Goal: Information Seeking & Learning: Check status

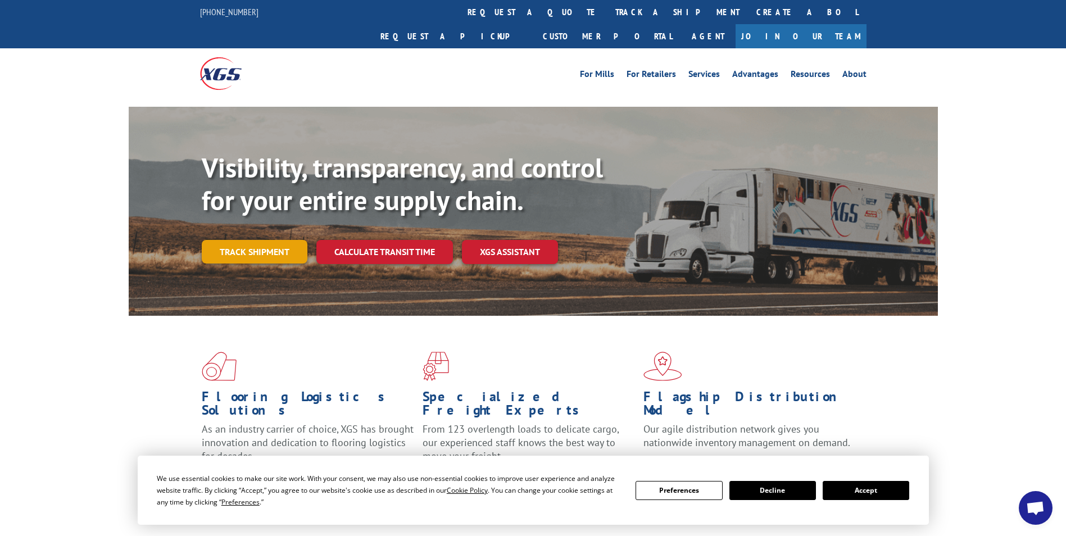
click at [258, 240] on link "Track shipment" at bounding box center [255, 252] width 106 height 24
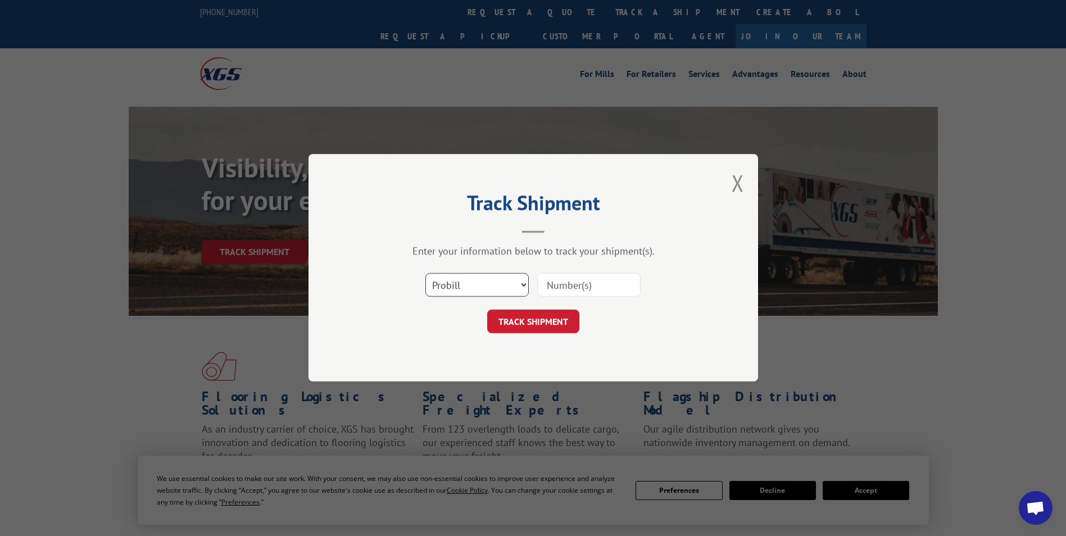
click at [464, 281] on select "Select category... Probill BOL PO" at bounding box center [477, 286] width 103 height 24
select select "bol"
click at [426, 274] on select "Select category... Probill BOL PO" at bounding box center [477, 286] width 103 height 24
click at [572, 281] on input at bounding box center [588, 286] width 103 height 24
paste input "644931"
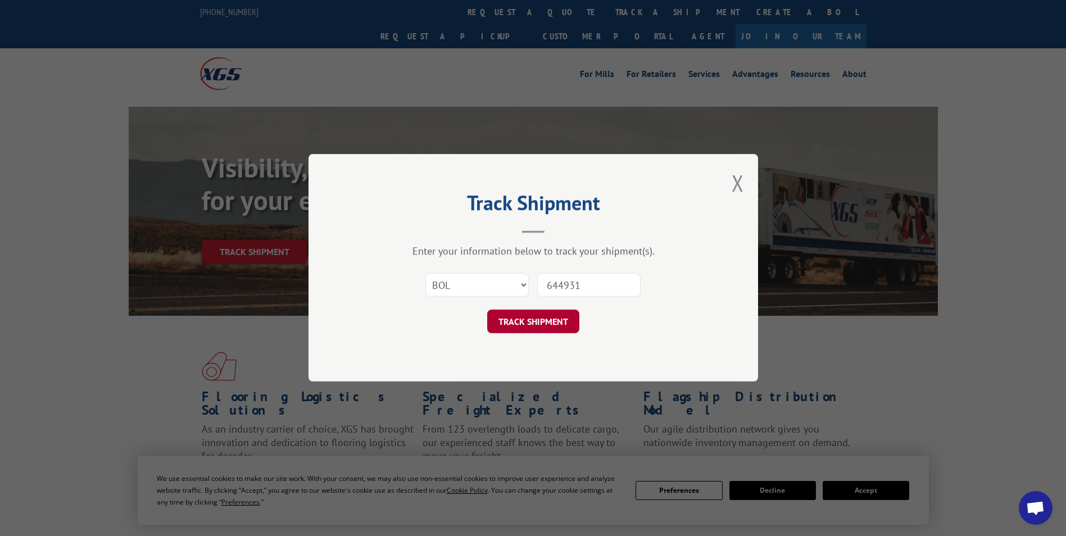
type input "644931"
click at [550, 324] on button "TRACK SHIPMENT" at bounding box center [533, 322] width 92 height 24
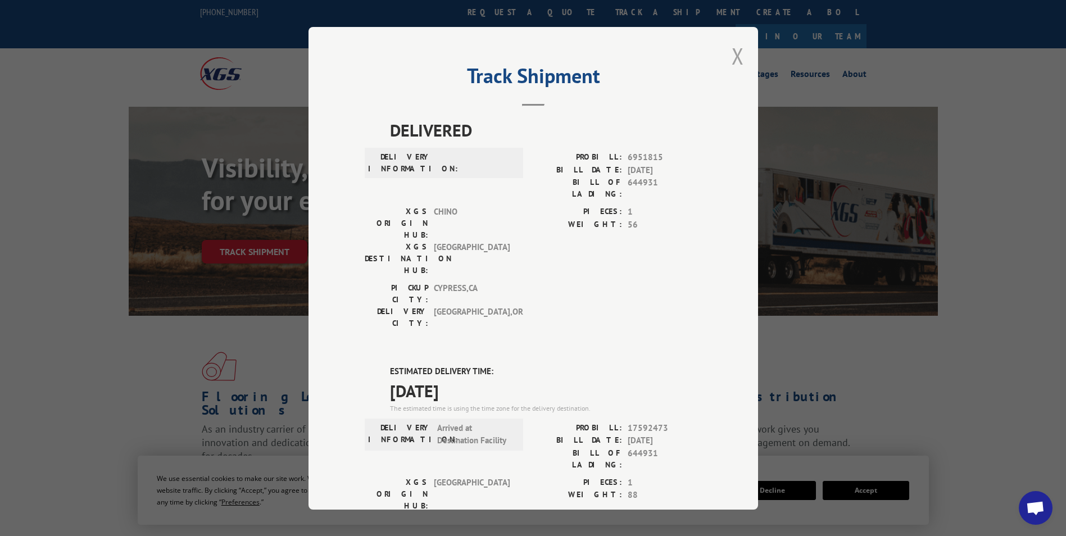
click at [735, 56] on button "Close modal" at bounding box center [738, 56] width 12 height 30
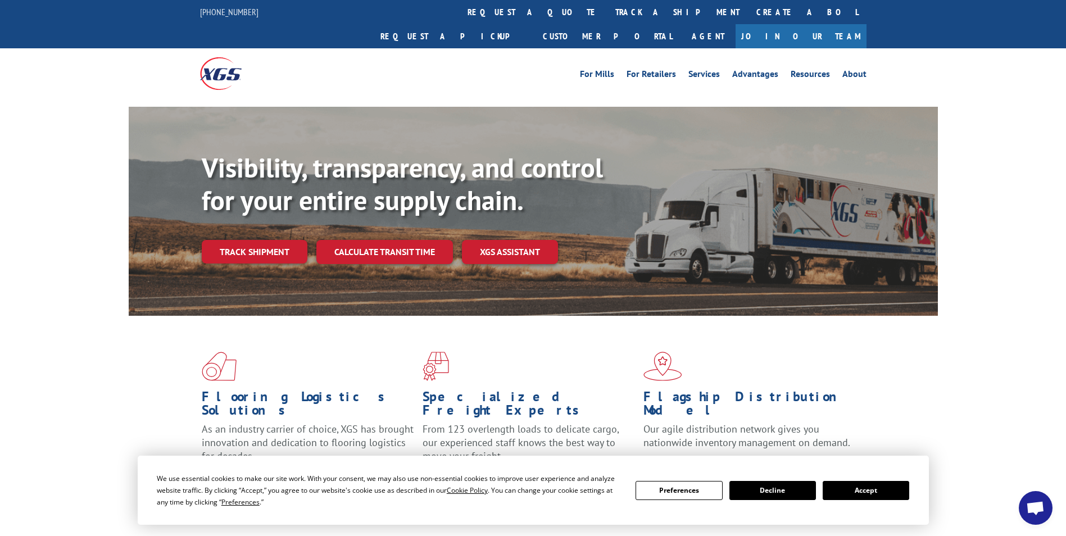
click at [875, 492] on button "Accept" at bounding box center [866, 490] width 87 height 19
